Goal: Contribute content: Contribute content

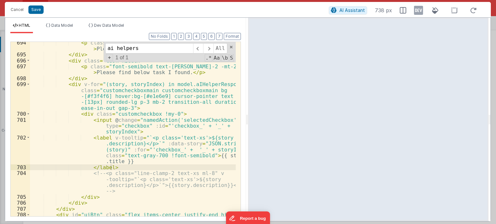
scroll to position [9783, 0]
click at [115, 166] on div "< p class = "font-semibold text-[PERSON_NAME]-2 -mt-2 mb-3" > Please find below…" at bounding box center [133, 139] width 206 height 199
click at [138, 163] on div "< p class = "font-semibold text-[PERSON_NAME]-2 -mt-2 mb-3" > Please find below…" at bounding box center [133, 139] width 206 height 199
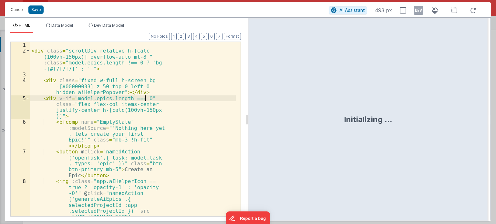
click at [182, 86] on div "< div class = "scrollDiv relative h-[calc (100vh-150px)] overflow-auto mt-8 " :…" at bounding box center [133, 165] width 206 height 246
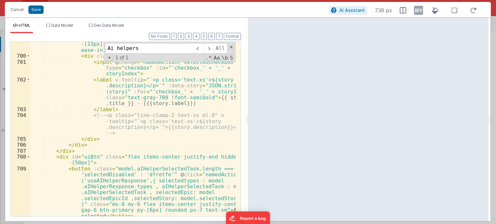
scroll to position [9841, 0]
type input "Ai helpers"
click at [114, 110] on div "< div v-for = "(story, storyIndex) in model.aIHelperResponse" class = "customch…" at bounding box center [133, 128] width 206 height 210
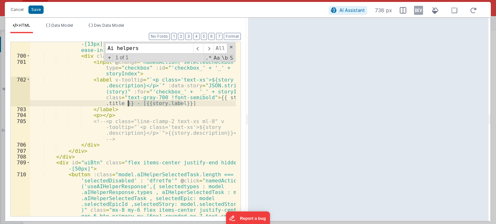
drag, startPoint x: 183, startPoint y: 104, endPoint x: 128, endPoint y: 106, distance: 54.9
click at [128, 106] on div "< div v-for = "(story, storyIndex) in model.aIHelperResponse" class = "customch…" at bounding box center [133, 152] width 206 height 258
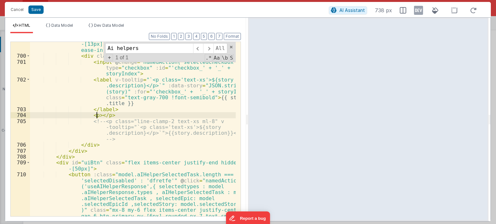
click at [96, 115] on div "< div v-for = "(story, storyIndex) in model.aIHelperResponse" class = "customch…" at bounding box center [133, 152] width 206 height 258
click at [37, 10] on button "Save" at bounding box center [35, 9] width 15 height 8
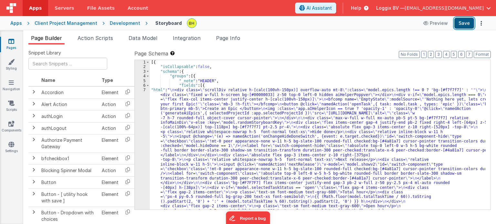
click at [464, 21] on button "Save" at bounding box center [464, 23] width 20 height 11
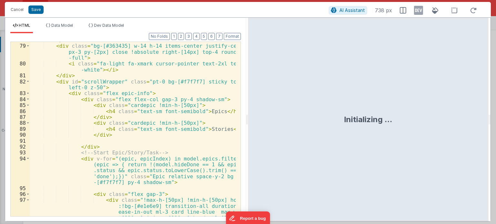
scroll to position [1084, 0]
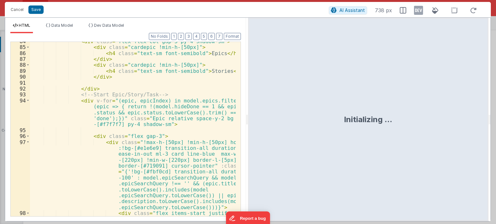
click at [178, 93] on div "< div class = "flex flex-col gap-3 py-4 shadow-sm" > < div class = "cardepic !m…" at bounding box center [133, 134] width 206 height 193
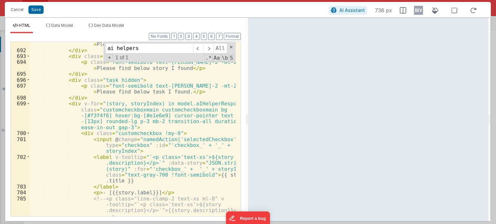
scroll to position [9783, 0]
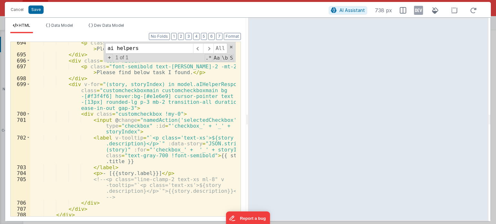
type input "ai helpers"
click at [93, 172] on div "< p class = "font-semibold text-[PERSON_NAME]-2 -mt-2 mb-3" > Please find below…" at bounding box center [133, 139] width 206 height 199
drag, startPoint x: 122, startPoint y: 172, endPoint x: 147, endPoint y: 169, distance: 25.1
click at [160, 171] on div "< p class = "font-semibold text-[PERSON_NAME]-2 -mt-2 mb-3" > Please find below…" at bounding box center [133, 139] width 206 height 199
click at [127, 173] on div "< p class = "font-semibold text-[PERSON_NAME]-2 -mt-2 mb-3" > Please find below…" at bounding box center [133, 129] width 206 height 175
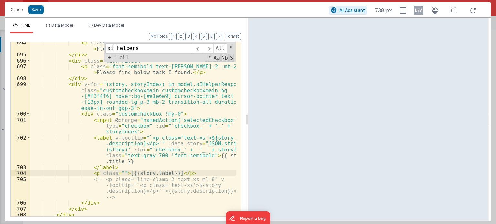
click at [116, 170] on div "< p class = "font-semibold text-[PERSON_NAME]-2 -mt-2 mb-3" > Please find below…" at bounding box center [133, 139] width 206 height 199
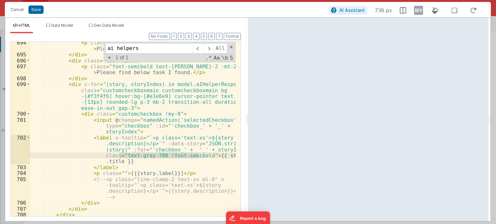
drag, startPoint x: 119, startPoint y: 153, endPoint x: 199, endPoint y: 155, distance: 80.1
click at [199, 155] on div "< p class = "font-semibold text-[PERSON_NAME]-2 -mt-2 mb-3" > Please find below…" at bounding box center [133, 139] width 206 height 199
click at [115, 171] on div "< p class = "font-semibold text-[PERSON_NAME]-2 -mt-2 mb-3" > Please find below…" at bounding box center [133, 139] width 206 height 199
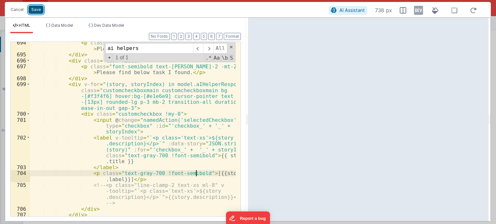
click at [37, 10] on button "Save" at bounding box center [35, 9] width 15 height 8
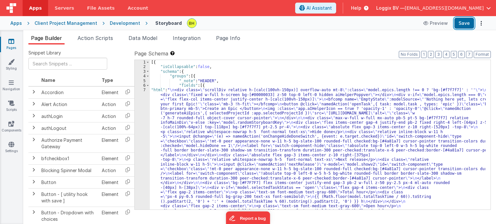
click at [460, 25] on button "Save" at bounding box center [464, 23] width 20 height 11
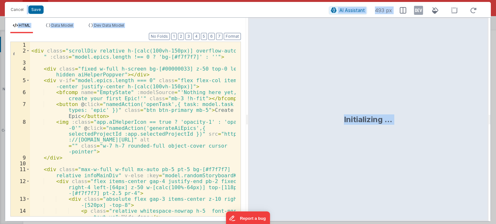
click at [186, 100] on div "< div class = "scrollDiv relative h-[calc(100vh-150px)] overflow-auto mt-8 " :c…" at bounding box center [133, 135] width 206 height 187
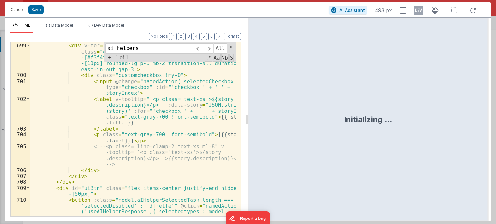
scroll to position [9821, 0]
type input "ai helpers"
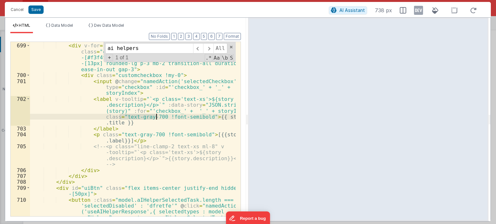
drag, startPoint x: 120, startPoint y: 117, endPoint x: 156, endPoint y: 116, distance: 35.8
click at [156, 116] on div "</ div > < div v-for = "(story, storyIndex) in model.aIHelperResponse" class = …" at bounding box center [133, 154] width 206 height 234
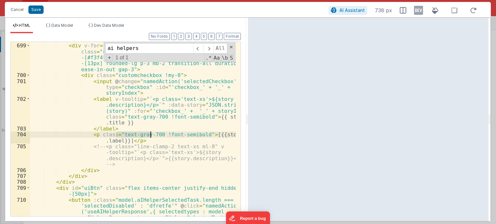
drag, startPoint x: 117, startPoint y: 132, endPoint x: 148, endPoint y: 132, distance: 31.6
click at [148, 132] on div "</ div > < div v-for = "(story, storyIndex) in model.aIHelperResponse" class = …" at bounding box center [133, 154] width 206 height 234
click at [148, 132] on div "</ div > < div v-for = "(story, storyIndex) in model.aIHelperResponse" class = …" at bounding box center [133, 129] width 206 height 175
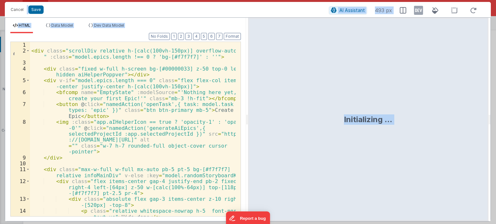
click at [200, 116] on div "< div class = "scrollDiv relative h-[calc(100vh-150px)] overflow-auto mt-8 " :c…" at bounding box center [133, 135] width 206 height 187
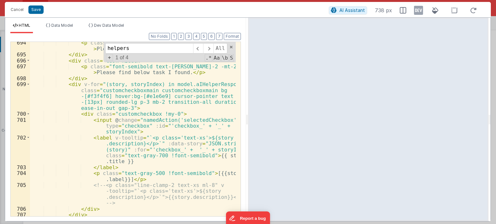
scroll to position [9783, 0]
type input "helpers"
drag, startPoint x: 153, startPoint y: 171, endPoint x: 117, endPoint y: 173, distance: 35.6
click at [116, 173] on div "< p class = "font-semibold text-[PERSON_NAME]-2 -mt-2 mb-3" > Please find below…" at bounding box center [133, 136] width 206 height 193
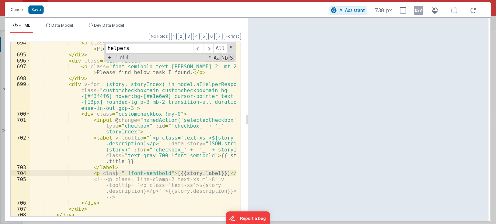
click at [119, 171] on div "< p class = "font-semibold text-[PERSON_NAME]-2 -mt-2 mb-3" > Please find below…" at bounding box center [133, 139] width 206 height 199
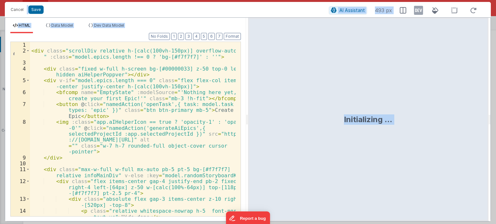
click at [182, 152] on div "< div class = "scrollDiv relative h-[calc(100vh-150px)] overflow-auto mt-8 " :c…" at bounding box center [133, 135] width 206 height 187
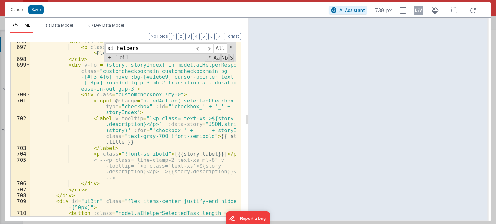
scroll to position [9802, 0]
type input "ai helpers"
click at [161, 154] on div "< div class = "task hidden" > < p class = "font-semibold text-[PERSON_NAME]-2 -…" at bounding box center [133, 155] width 206 height 234
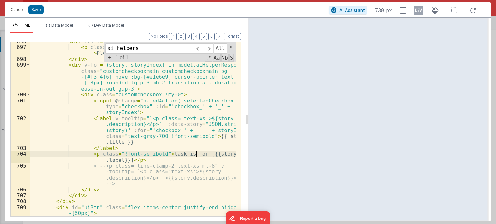
click at [198, 153] on div "< div class = "task hidden" > < p class = "font-semibold text-[PERSON_NAME]-2 -…" at bounding box center [133, 155] width 206 height 234
click at [124, 159] on div "< div class = "task hidden" > < p class = "font-semibold text-[PERSON_NAME]-2 -…" at bounding box center [133, 155] width 206 height 234
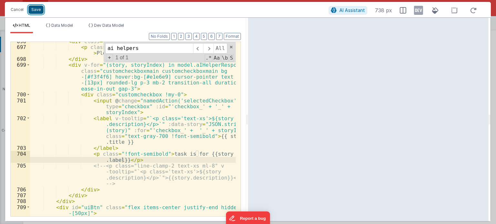
click at [38, 12] on button "Save" at bounding box center [35, 9] width 15 height 8
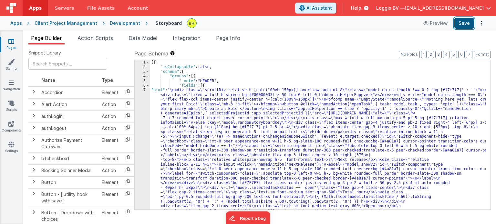
click at [462, 22] on button "Save" at bounding box center [464, 23] width 20 height 11
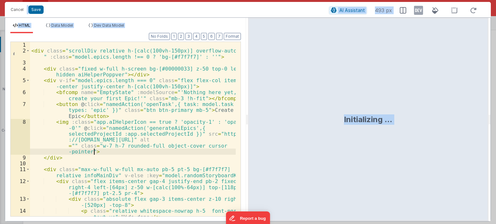
click at [185, 151] on div "< div class = "scrollDiv relative h-[calc(100vh-150px)] overflow-auto mt-8 " :c…" at bounding box center [133, 135] width 206 height 187
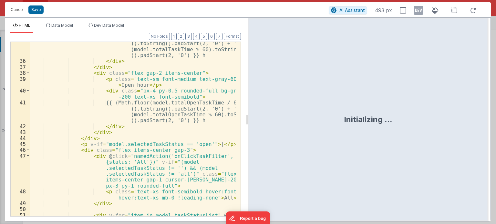
scroll to position [465, 0]
click at [189, 133] on div "{{ (Math.floor(model.totalTaskTime / 60 )).toString().padStart(2, '0') + ':' + …" at bounding box center [133, 146] width 206 height 222
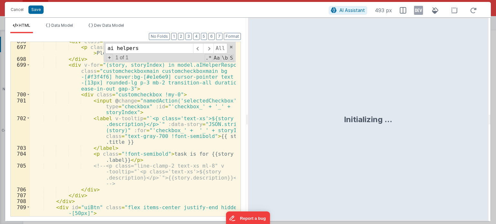
scroll to position [9802, 0]
type input "ai helpers"
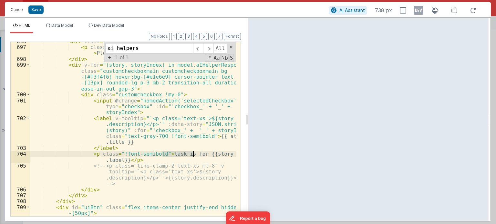
drag, startPoint x: 162, startPoint y: 151, endPoint x: 193, endPoint y: 153, distance: 31.7
click at [193, 153] on div "< div class = "task hidden" > < p class = "font-semibold text-[PERSON_NAME]-2 -…" at bounding box center [133, 155] width 206 height 234
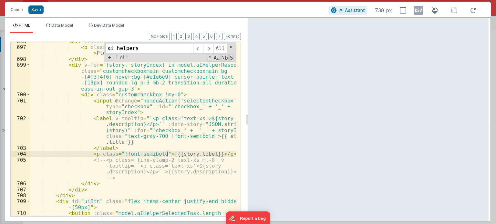
click at [210, 153] on div "< div class = "task hidden" > < p class = "font-semibold text-[PERSON_NAME]-2 -…" at bounding box center [133, 155] width 206 height 234
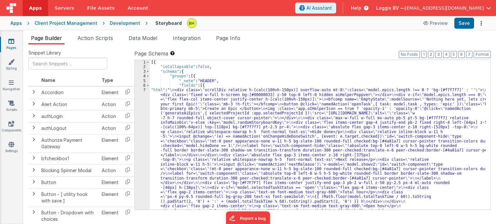
scroll to position [0, 0]
click at [466, 25] on button "Save" at bounding box center [464, 23] width 20 height 11
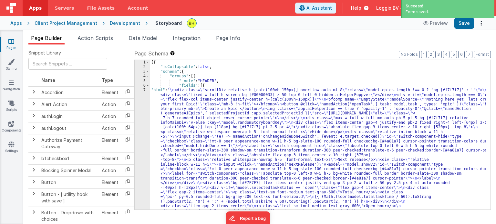
click at [16, 22] on div "Apps" at bounding box center [16, 23] width 12 height 6
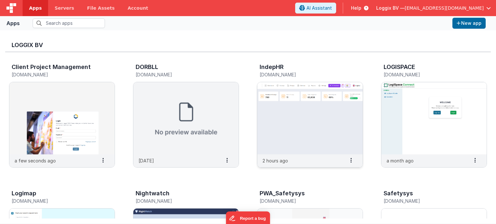
click at [302, 124] on img at bounding box center [309, 118] width 105 height 72
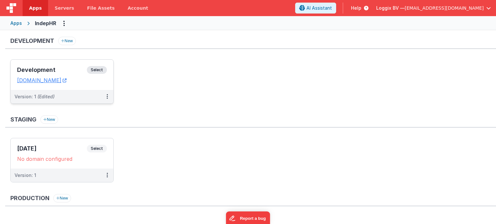
click at [95, 68] on span "Select" at bounding box center [97, 70] width 20 height 8
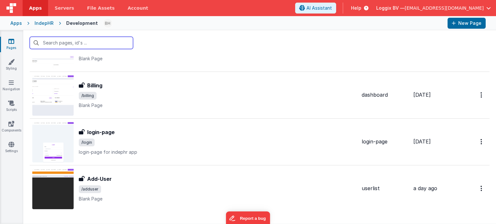
scroll to position [296, 0]
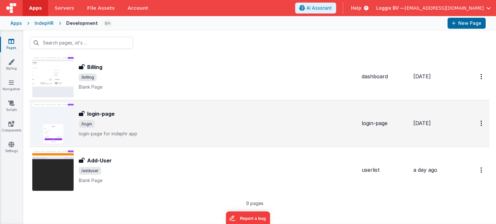
click at [176, 117] on div "login-page login-page /login login-page for indephr app" at bounding box center [218, 123] width 278 height 27
